Goal: Navigation & Orientation: Understand site structure

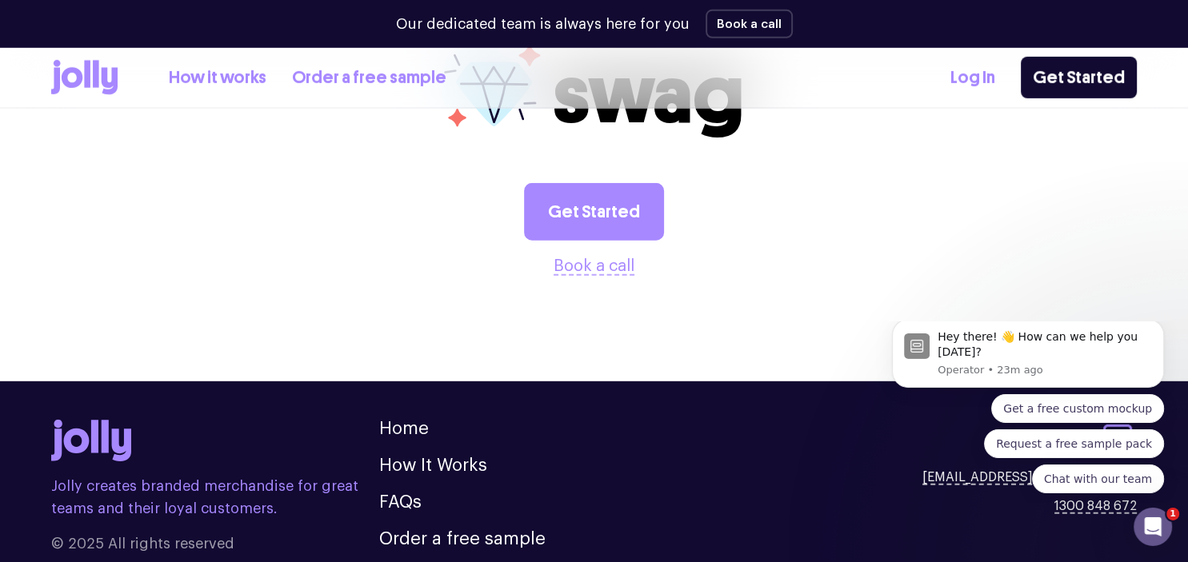
scroll to position [4487, 0]
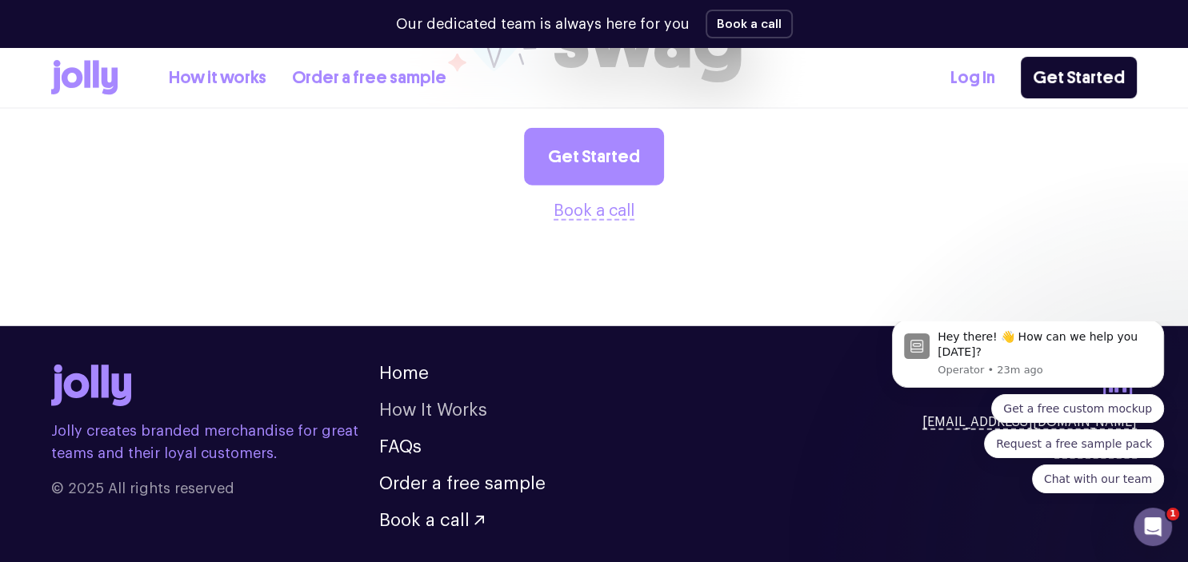
drag, startPoint x: 438, startPoint y: 345, endPoint x: 447, endPoint y: 349, distance: 9.7
click at [441, 402] on link "How It Works" at bounding box center [433, 411] width 108 height 18
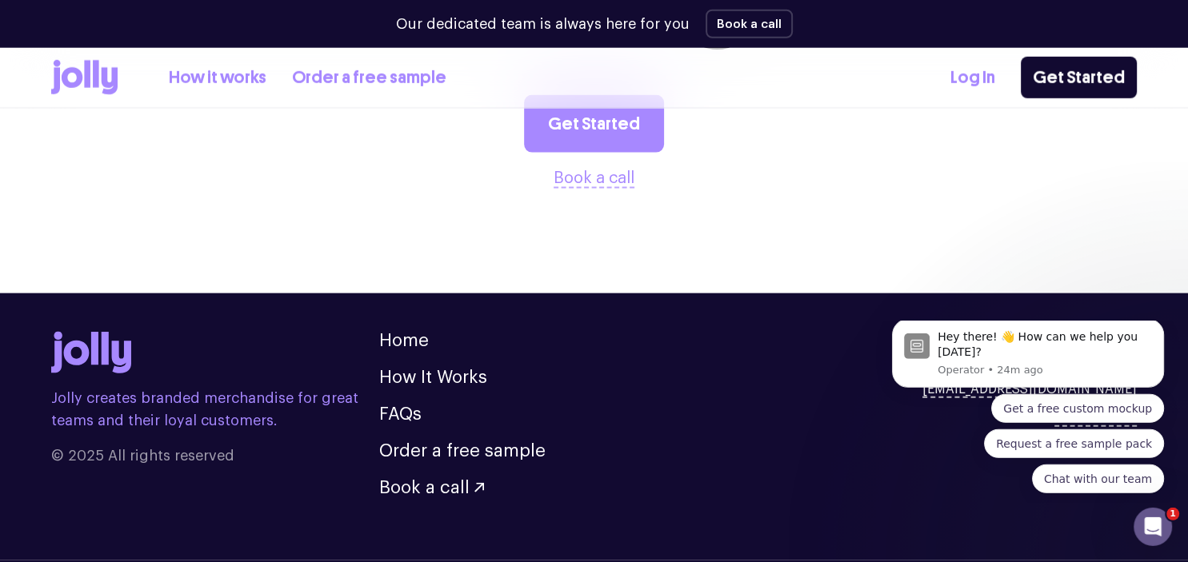
scroll to position [3348, 0]
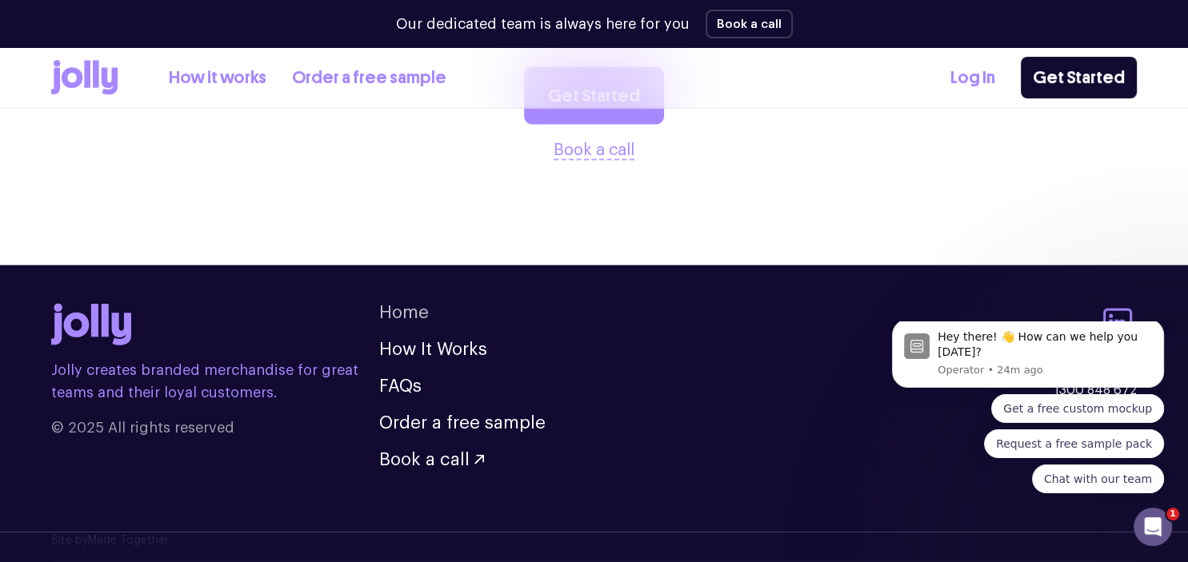
drag, startPoint x: 405, startPoint y: 312, endPoint x: 547, endPoint y: 292, distance: 143.8
click at [406, 312] on link "Home" at bounding box center [404, 313] width 50 height 18
